Goal: Task Accomplishment & Management: Complete application form

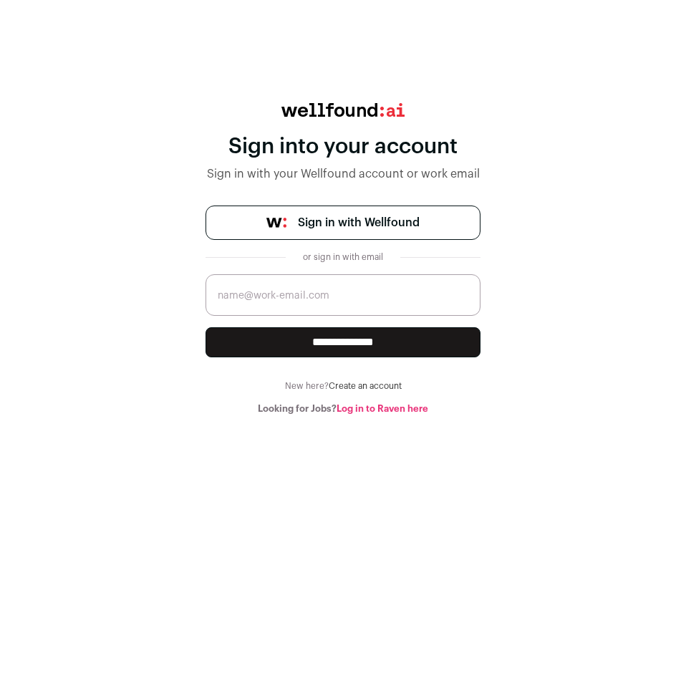
click at [318, 233] on link "Sign in with Wellfound" at bounding box center [343, 223] width 275 height 34
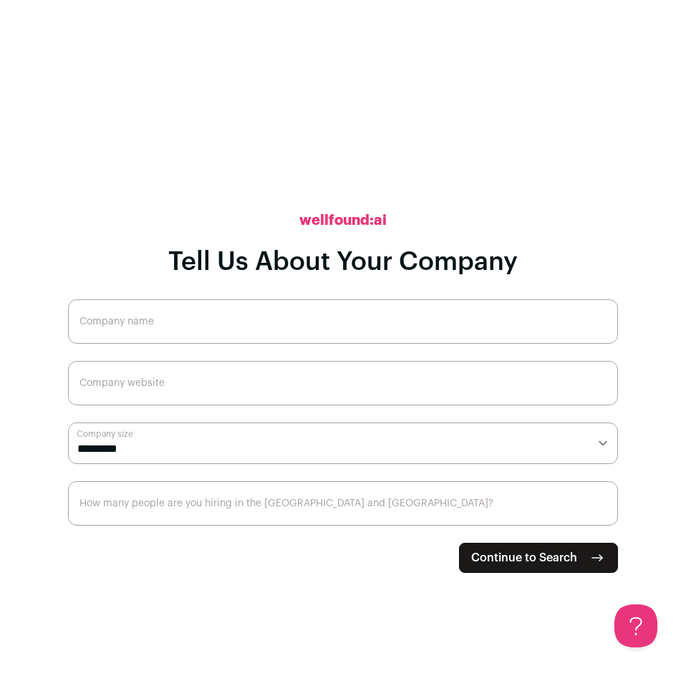
click at [534, 546] on button "Continue to Search" at bounding box center [538, 558] width 159 height 30
click at [537, 561] on span "Continue to Search" at bounding box center [524, 558] width 106 height 17
